Goal: Information Seeking & Learning: Understand process/instructions

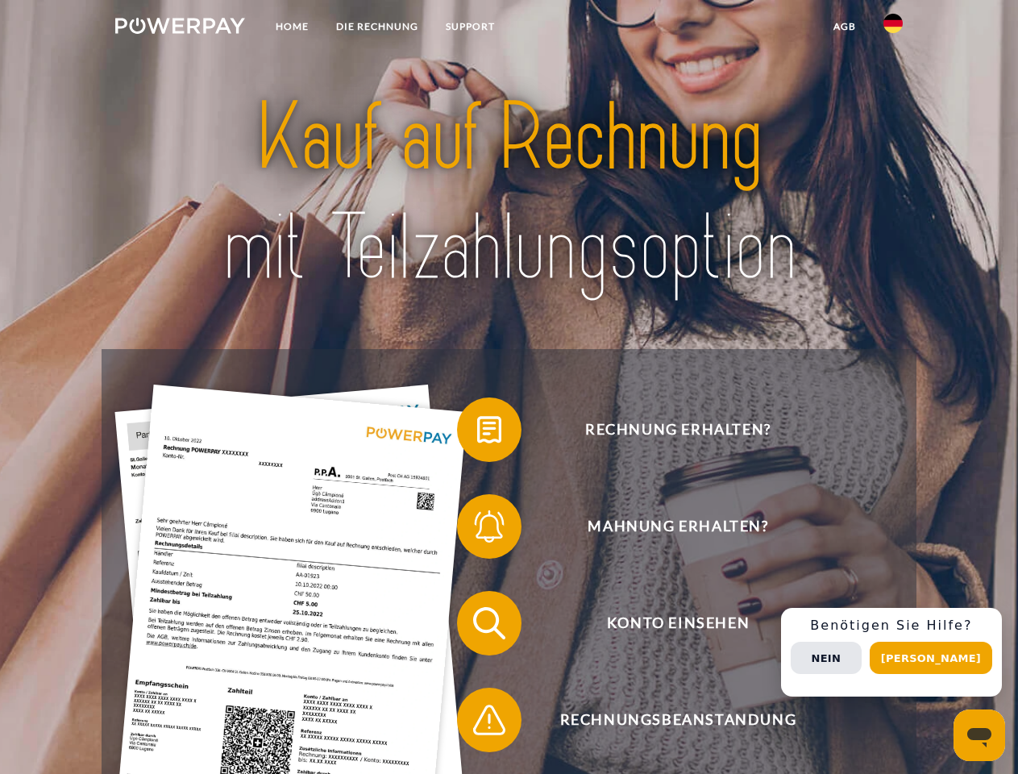
click at [180, 28] on img at bounding box center [180, 26] width 130 height 16
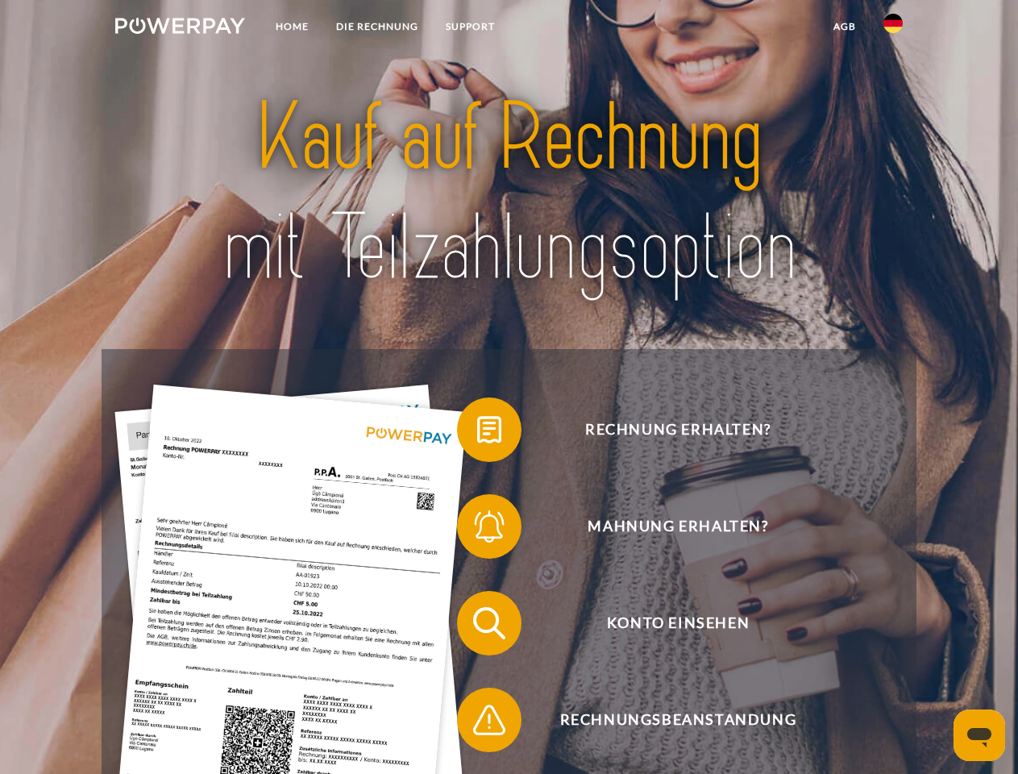
click at [893, 28] on img at bounding box center [892, 23] width 19 height 19
click at [844, 27] on link "agb" at bounding box center [845, 26] width 50 height 29
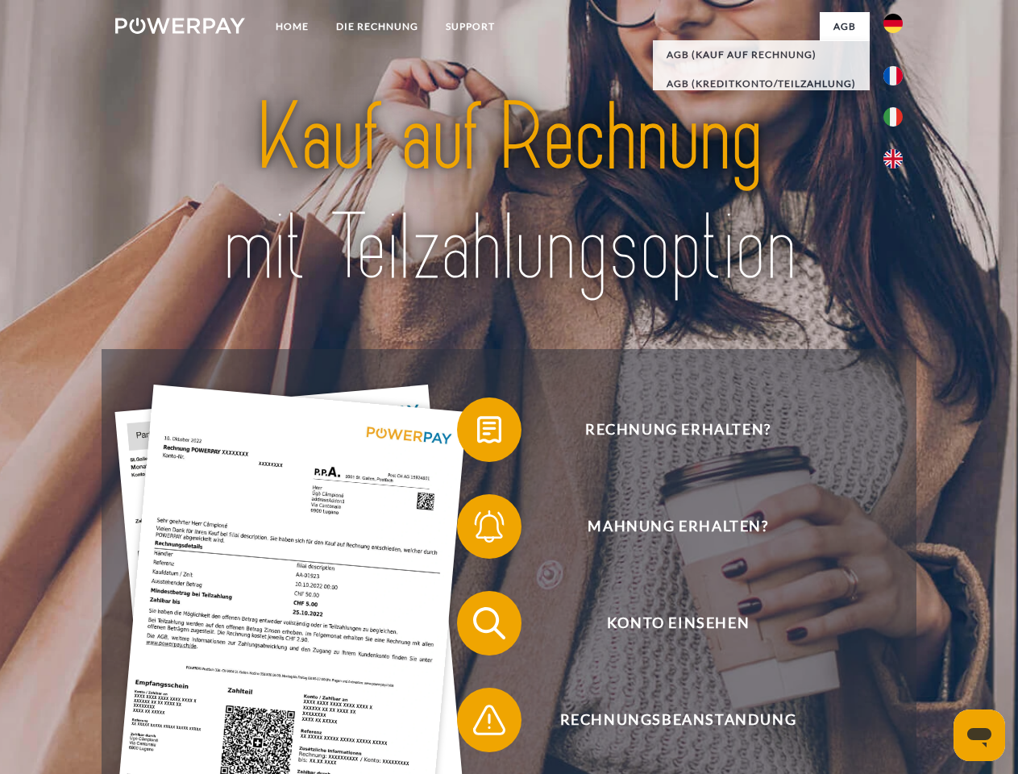
click at [477, 433] on span at bounding box center [465, 429] width 81 height 81
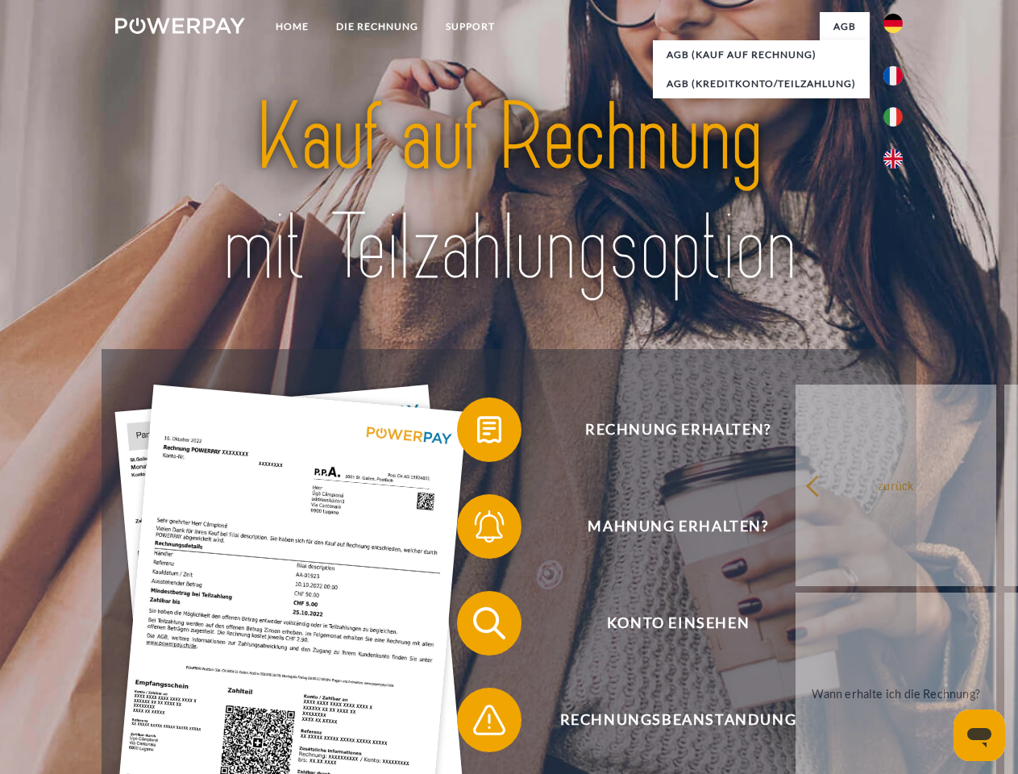
click at [477, 529] on div "Rechnung erhalten? Mahnung erhalten? Konto einsehen" at bounding box center [509, 671] width 814 height 645
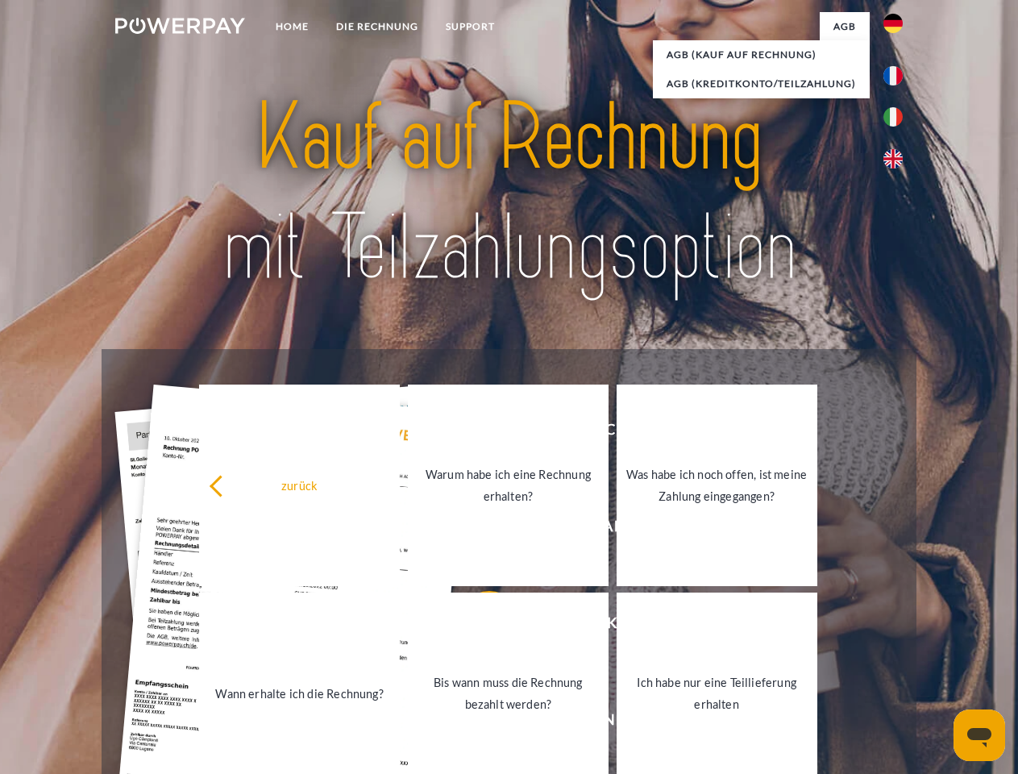
click at [477, 626] on link "Bis wann muss die Rechnung bezahlt werden?" at bounding box center [508, 692] width 201 height 201
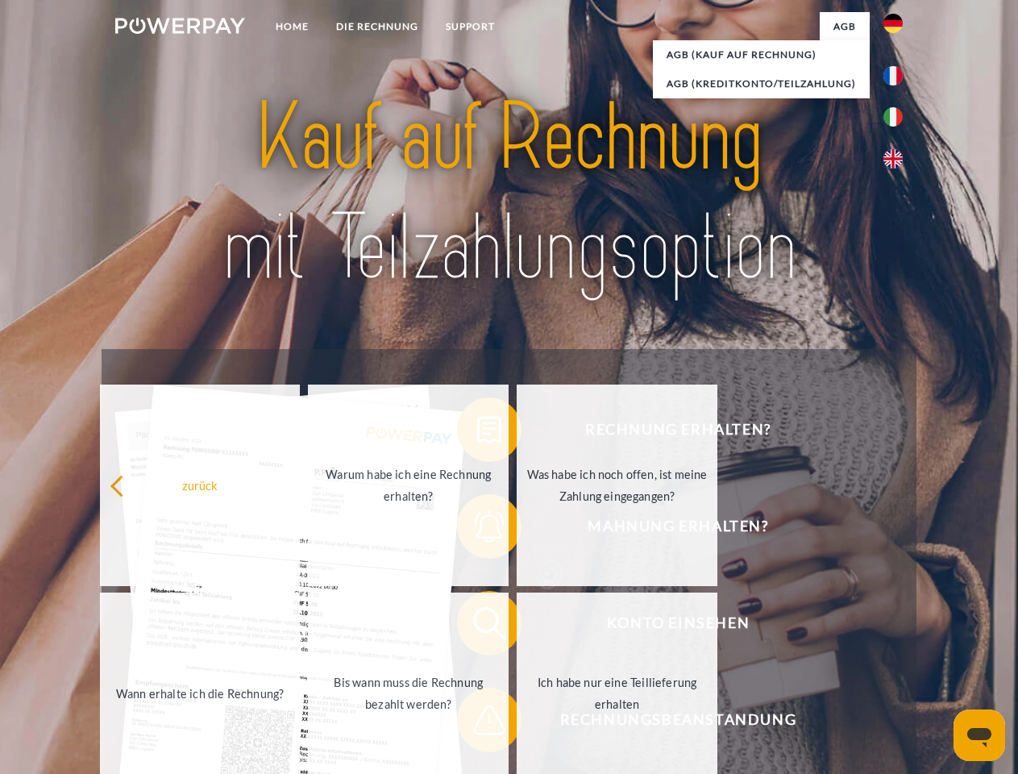
click at [477, 723] on span at bounding box center [465, 719] width 81 height 81
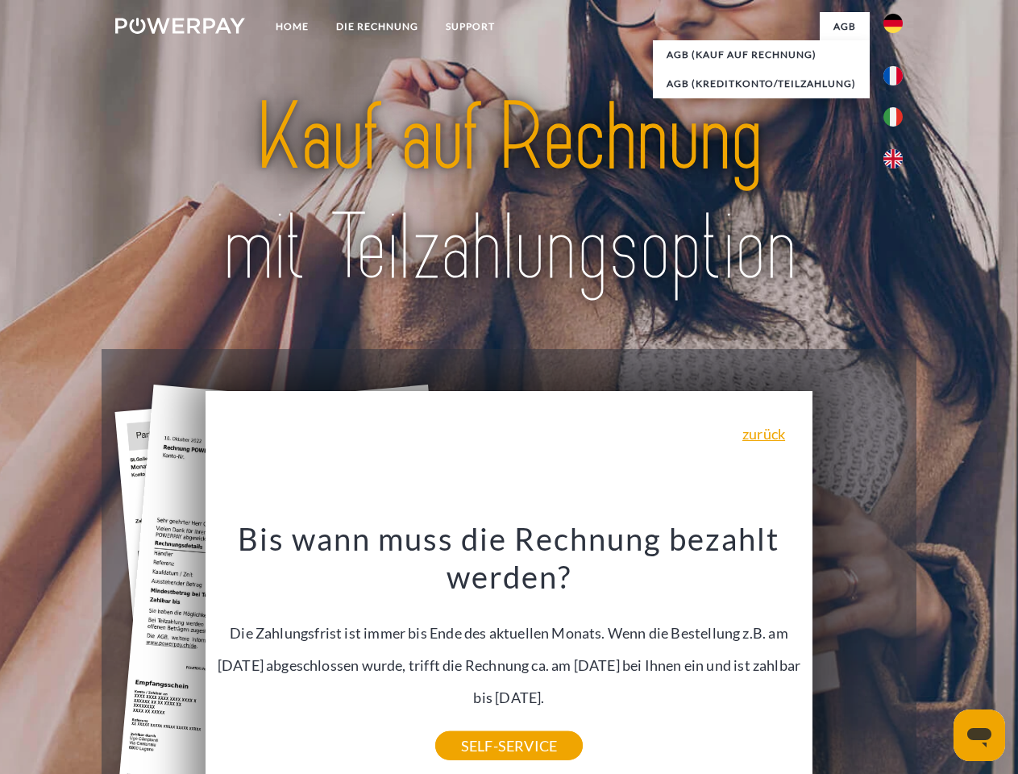
click at [897, 652] on div "Rechnung erhalten? Mahnung erhalten? Konto einsehen" at bounding box center [509, 671] width 814 height 645
click at [857, 655] on span "Konto einsehen" at bounding box center [677, 623] width 395 height 64
click at [936, 658] on header "Home DIE RECHNUNG SUPPORT" at bounding box center [509, 556] width 1018 height 1113
